Goal: Find specific page/section: Find specific page/section

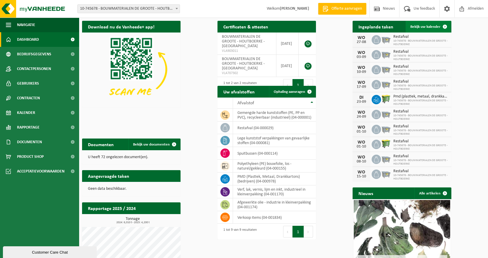
click at [440, 28] on span "Bekijk uw kalender" at bounding box center [425, 27] width 30 height 4
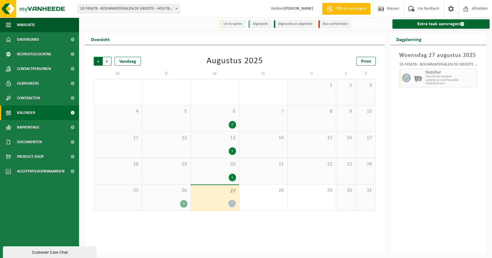
click at [107, 62] on span "Volgende" at bounding box center [107, 61] width 9 height 9
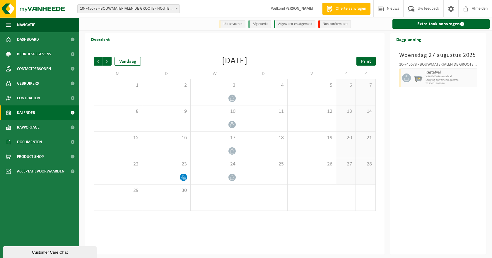
click at [369, 62] on span "Print" at bounding box center [366, 61] width 10 height 5
click at [107, 62] on span "Volgende" at bounding box center [107, 61] width 9 height 9
click at [371, 62] on link "Print" at bounding box center [366, 61] width 19 height 9
click at [108, 61] on span "Volgende" at bounding box center [107, 61] width 9 height 9
click at [99, 61] on span "Vorige" at bounding box center [98, 61] width 9 height 9
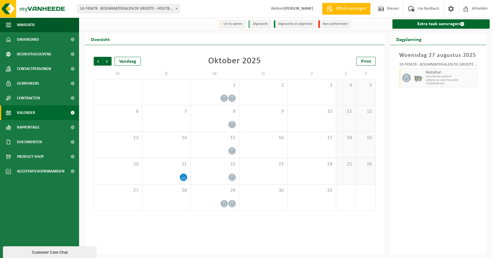
click at [99, 61] on span "Vorige" at bounding box center [98, 61] width 9 height 9
click at [109, 63] on span "Volgende" at bounding box center [107, 61] width 9 height 9
click at [98, 63] on span "Vorige" at bounding box center [98, 61] width 9 height 9
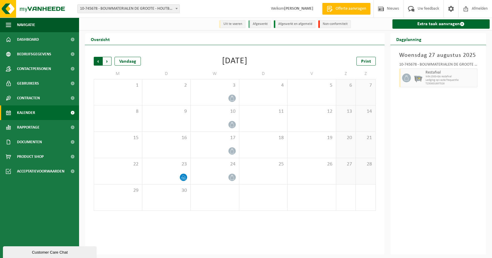
click at [106, 61] on span "Volgende" at bounding box center [107, 61] width 9 height 9
click at [97, 61] on span "Vorige" at bounding box center [98, 61] width 9 height 9
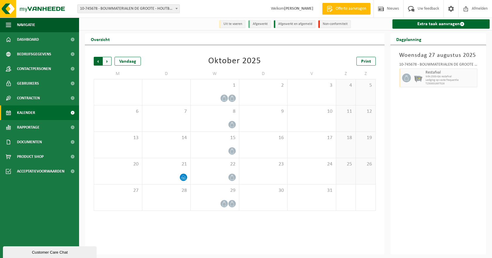
click at [107, 61] on span "Volgende" at bounding box center [107, 61] width 9 height 9
click at [99, 61] on span "Vorige" at bounding box center [98, 61] width 9 height 9
click at [109, 60] on span "Volgende" at bounding box center [107, 61] width 9 height 9
click at [108, 61] on span "Volgende" at bounding box center [107, 61] width 9 height 9
click at [99, 61] on span "Vorige" at bounding box center [98, 61] width 9 height 9
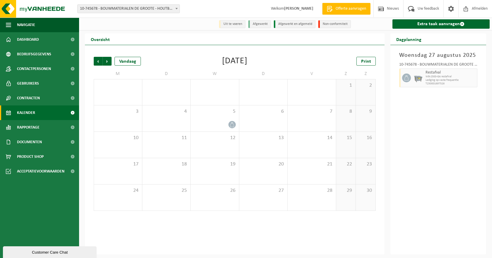
click at [99, 61] on span "Vorige" at bounding box center [98, 61] width 9 height 9
click at [109, 62] on span "Volgende" at bounding box center [107, 61] width 9 height 9
click at [108, 59] on span "Volgende" at bounding box center [107, 61] width 9 height 9
